Goal: Find specific page/section: Find specific page/section

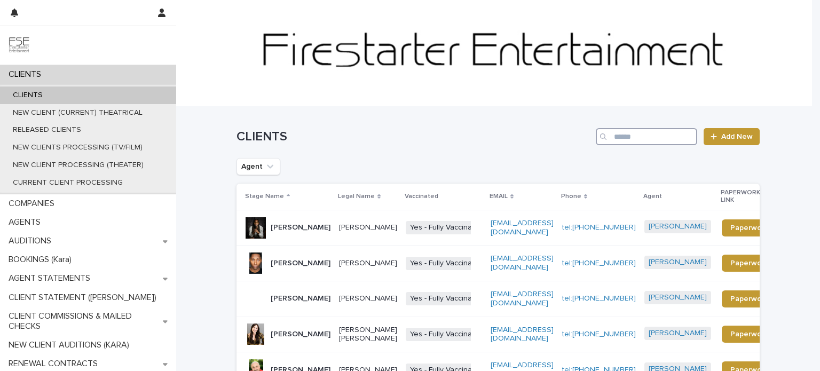
click at [620, 140] on input "Search" at bounding box center [646, 136] width 101 height 17
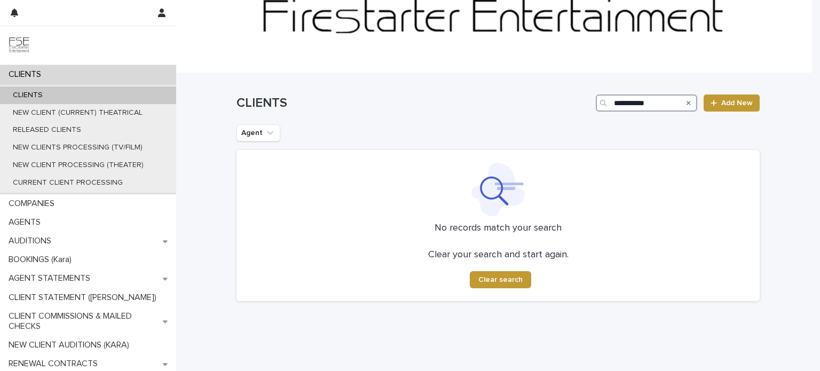
scroll to position [56, 0]
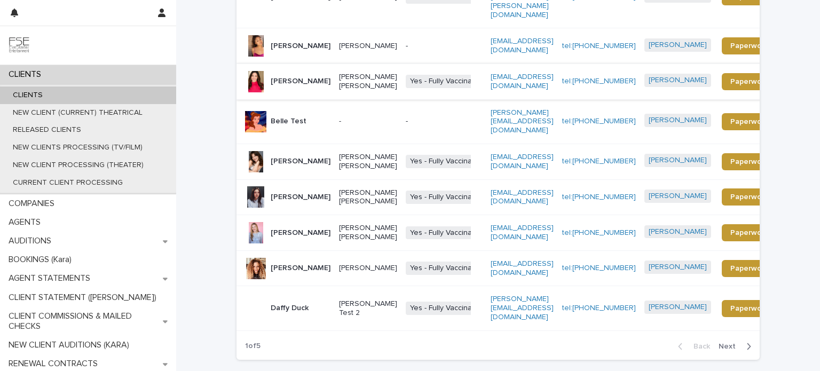
scroll to position [312, 0]
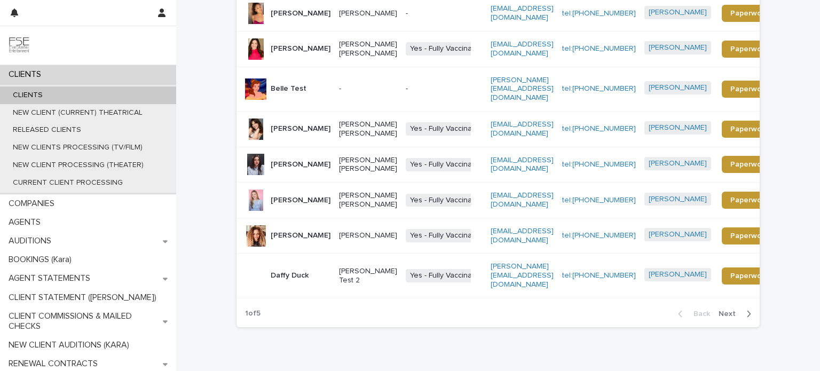
type input "******"
click at [724, 310] on span "Next" at bounding box center [731, 313] width 24 height 7
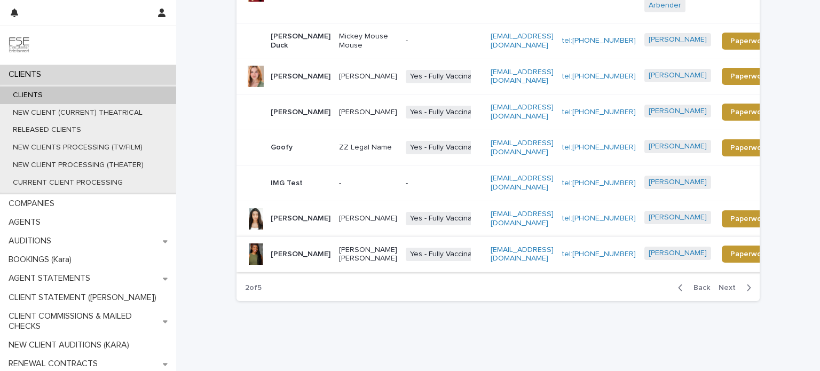
scroll to position [350, 0]
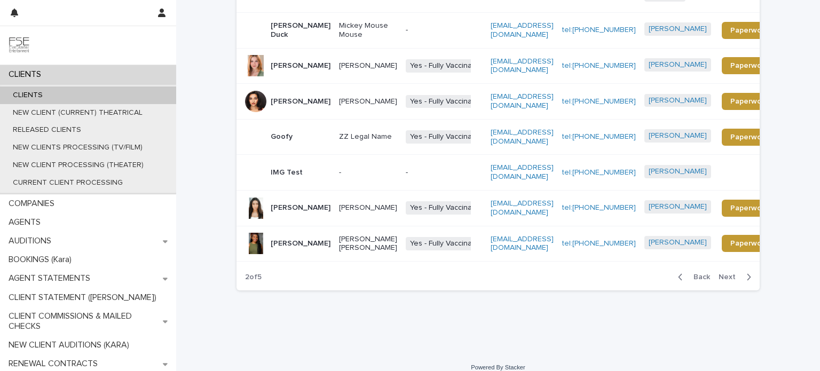
click at [729, 273] on span "Next" at bounding box center [731, 276] width 24 height 7
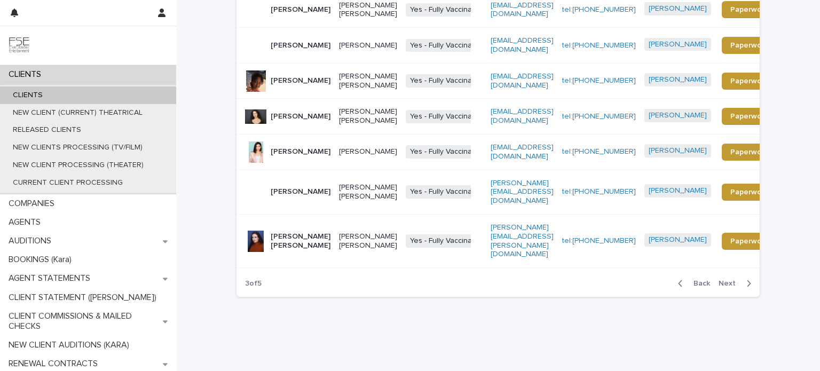
scroll to position [340, 0]
